Goal: Find specific fact: Find specific fact

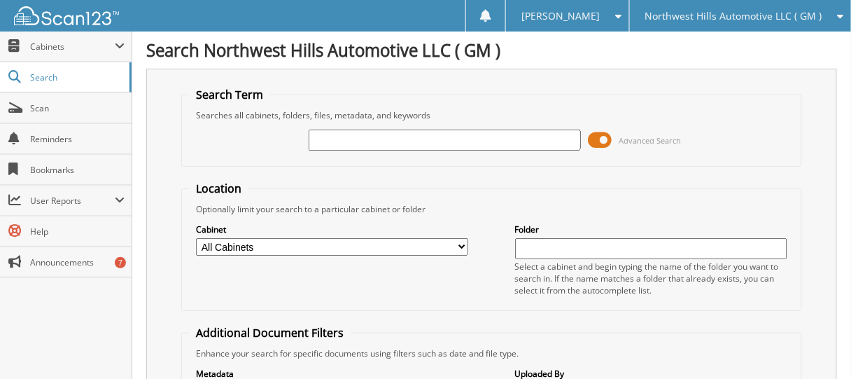
click at [601, 136] on span at bounding box center [600, 140] width 24 height 21
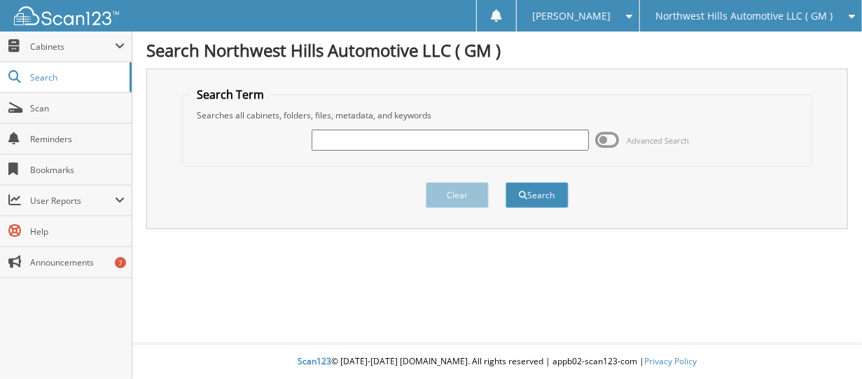
click at [451, 134] on input "text" at bounding box center [450, 140] width 277 height 21
type input "C23-327"
click at [505, 182] on button "Search" at bounding box center [536, 195] width 63 height 26
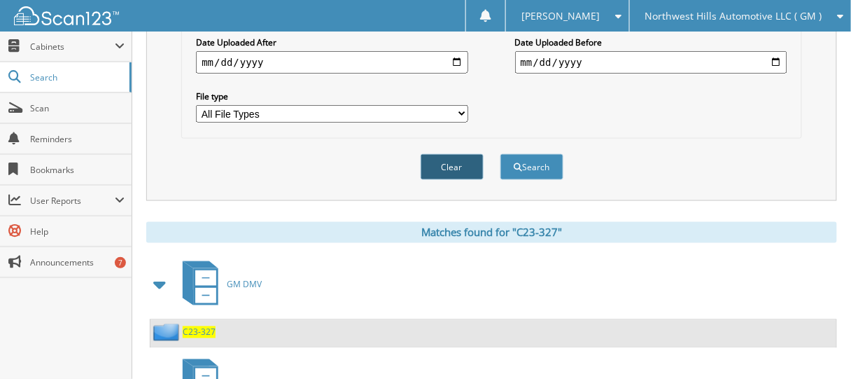
scroll to position [513, 0]
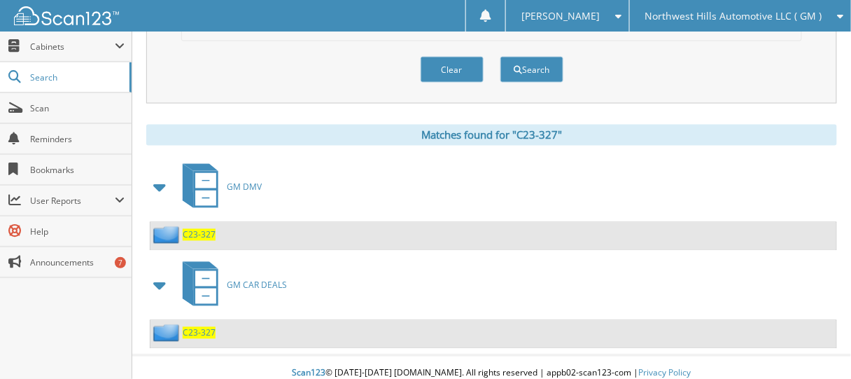
click at [190, 229] on span "C23-327" at bounding box center [199, 235] width 33 height 12
